Goal: Task Accomplishment & Management: Use online tool/utility

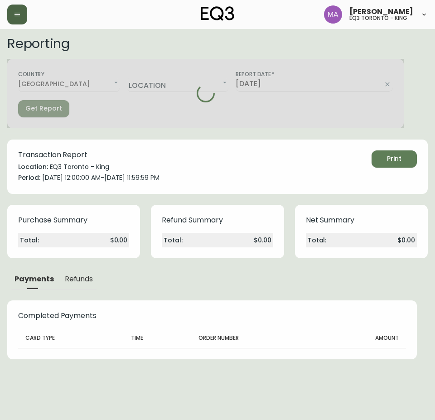
click at [23, 22] on button "button" at bounding box center [17, 15] width 20 height 20
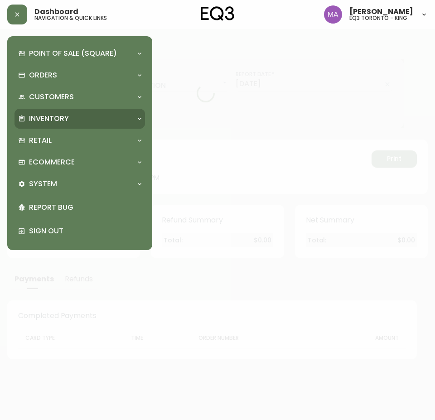
click at [41, 111] on div "Inventory" at bounding box center [79, 119] width 130 height 20
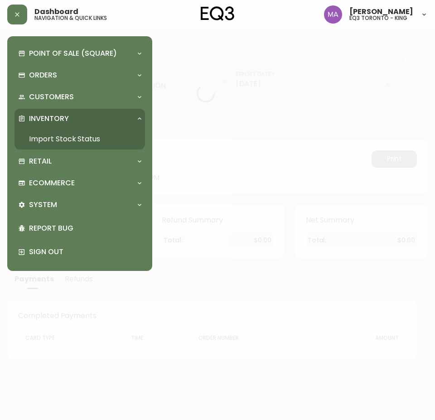
click at [48, 135] on link "Import Stock Status" at bounding box center [79, 139] width 130 height 21
